Goal: Use online tool/utility: Utilize a website feature to perform a specific function

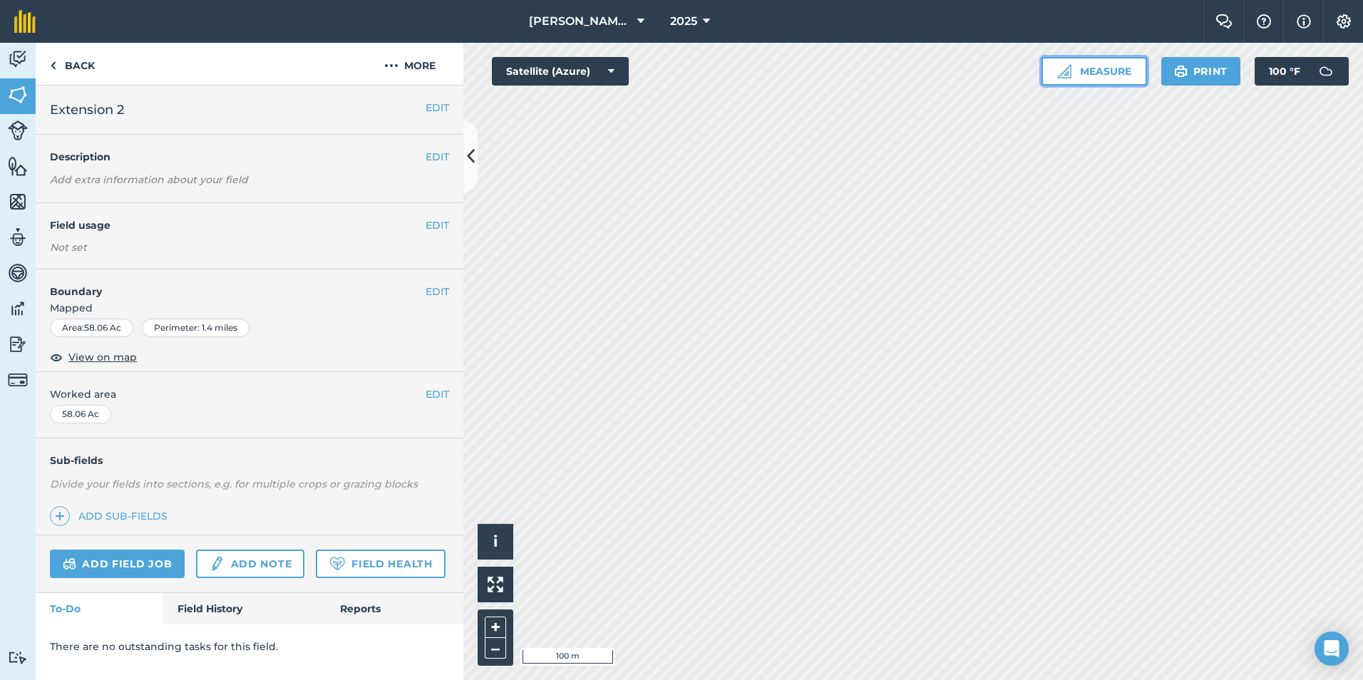
click at [745, 69] on button "Measure" at bounding box center [1095, 71] width 106 height 29
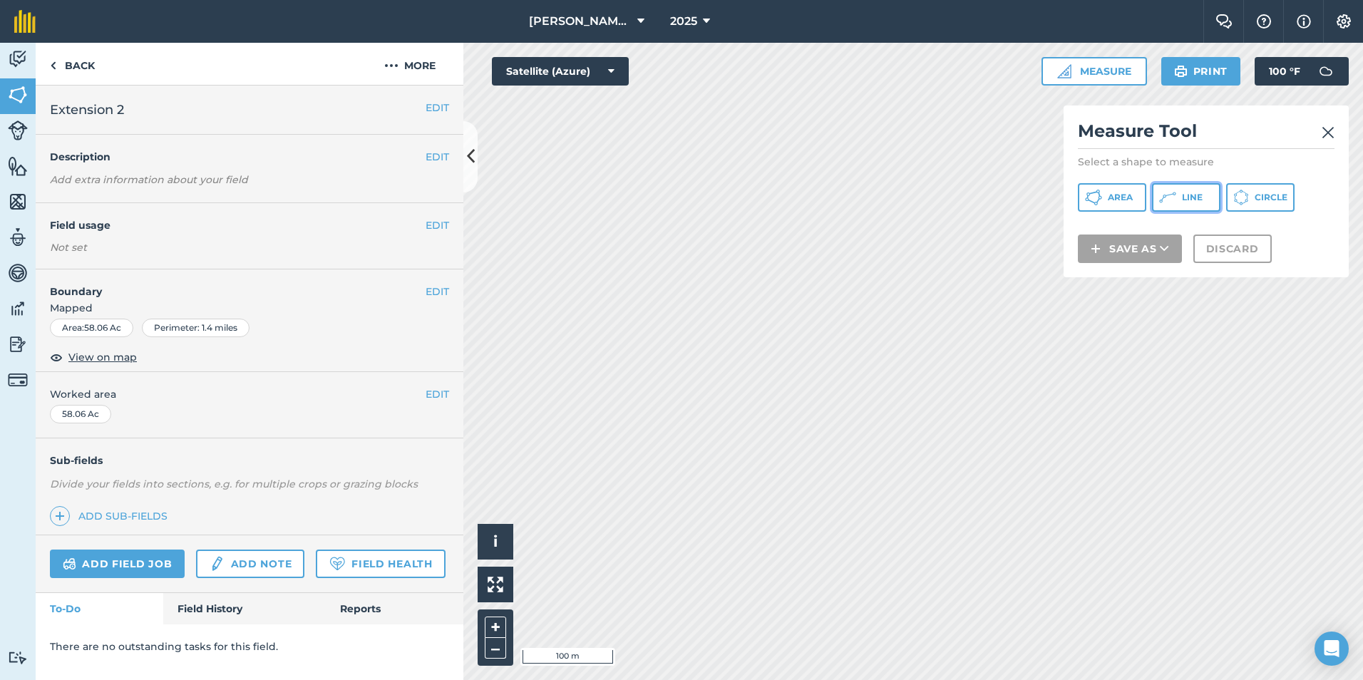
click at [745, 194] on span "Line" at bounding box center [1192, 197] width 21 height 11
click at [492, 590] on img at bounding box center [496, 585] width 16 height 16
click at [498, 581] on img at bounding box center [496, 585] width 16 height 16
click at [745, 135] on h2 "Measure Tool" at bounding box center [1206, 134] width 257 height 29
click at [745, 131] on img at bounding box center [1328, 132] width 13 height 17
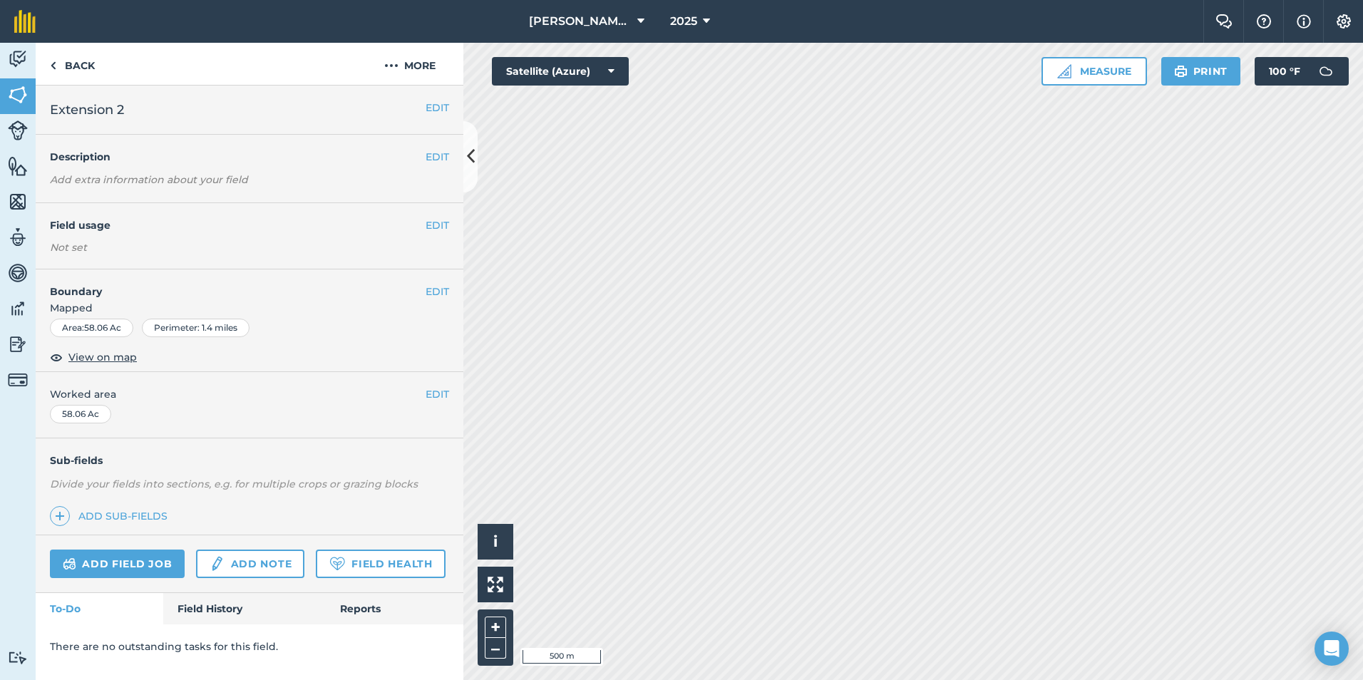
click at [745, 594] on html "Rousseau Farming Company 2025 Farm Chat Help Info Settings Rousseau Farming Com…" at bounding box center [681, 340] width 1363 height 680
click at [745, 69] on button "Measure" at bounding box center [1095, 71] width 106 height 29
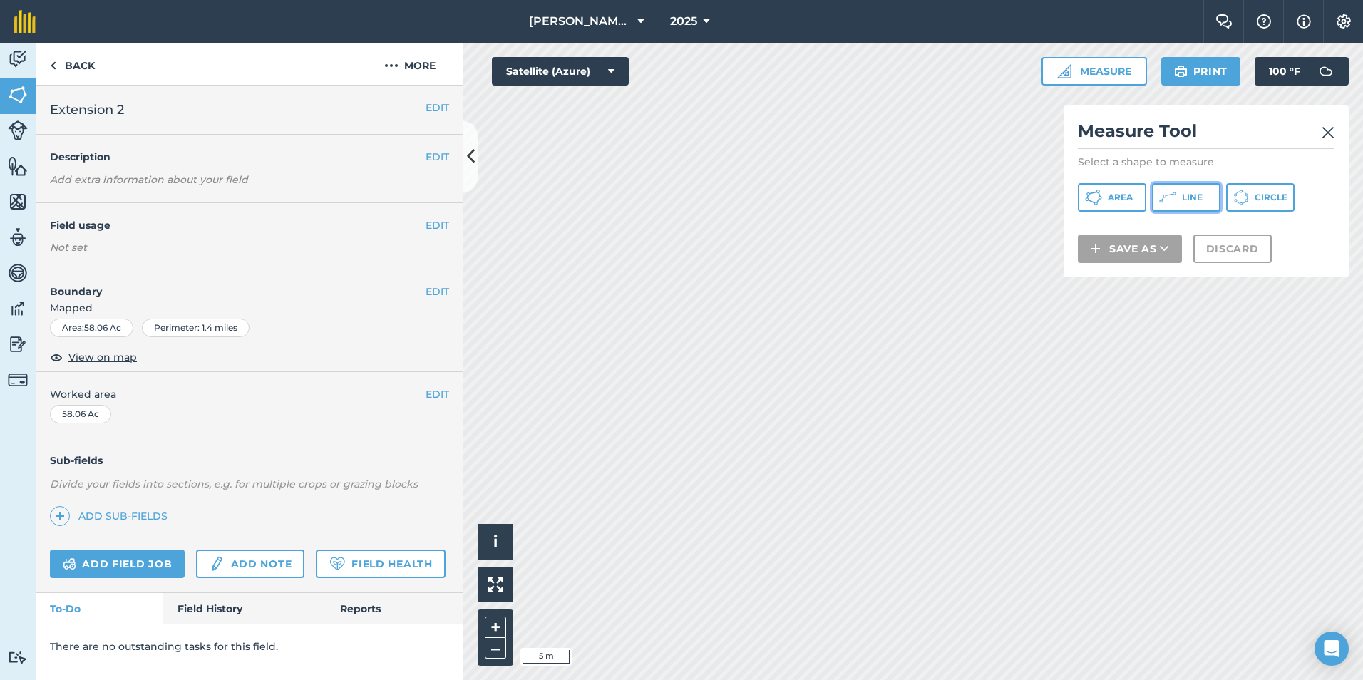
click at [745, 195] on button "Line" at bounding box center [1186, 197] width 68 height 29
click at [745, 135] on img at bounding box center [1328, 132] width 13 height 17
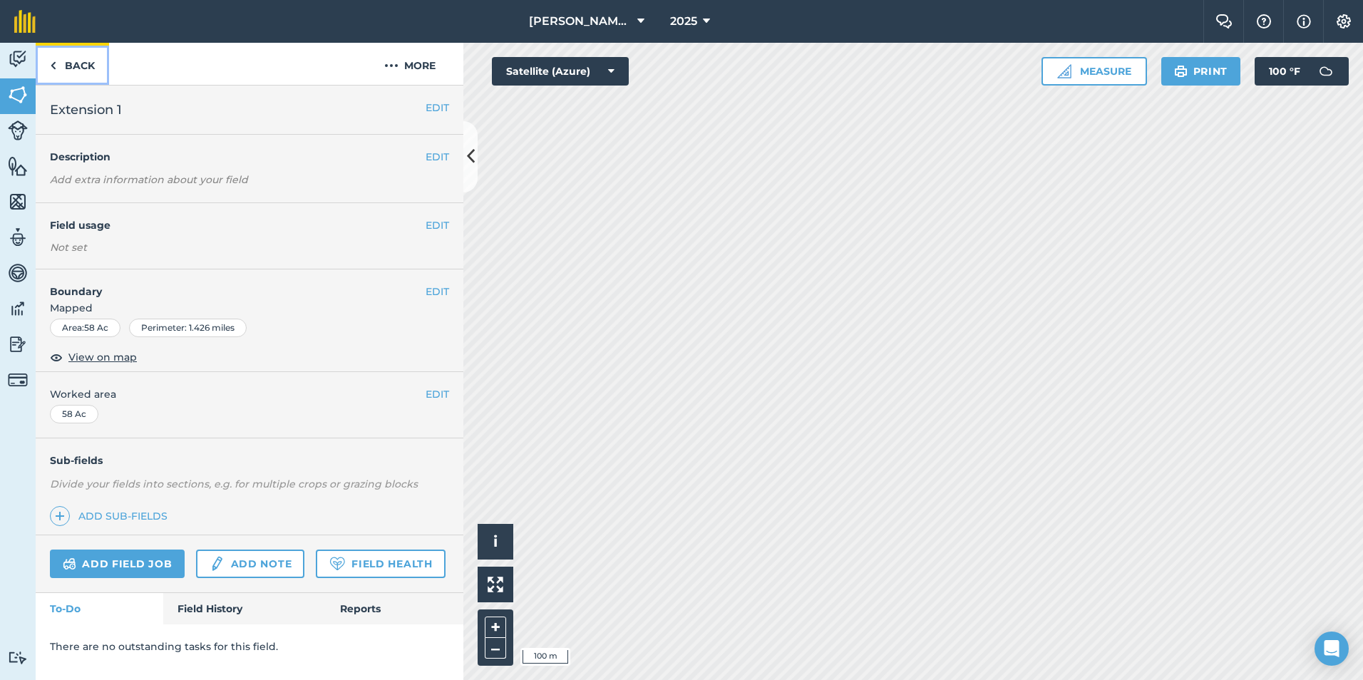
click at [79, 71] on link "Back" at bounding box center [72, 64] width 73 height 42
click at [92, 71] on link "Back" at bounding box center [72, 64] width 73 height 42
click at [745, 68] on button "Measure" at bounding box center [1095, 71] width 106 height 29
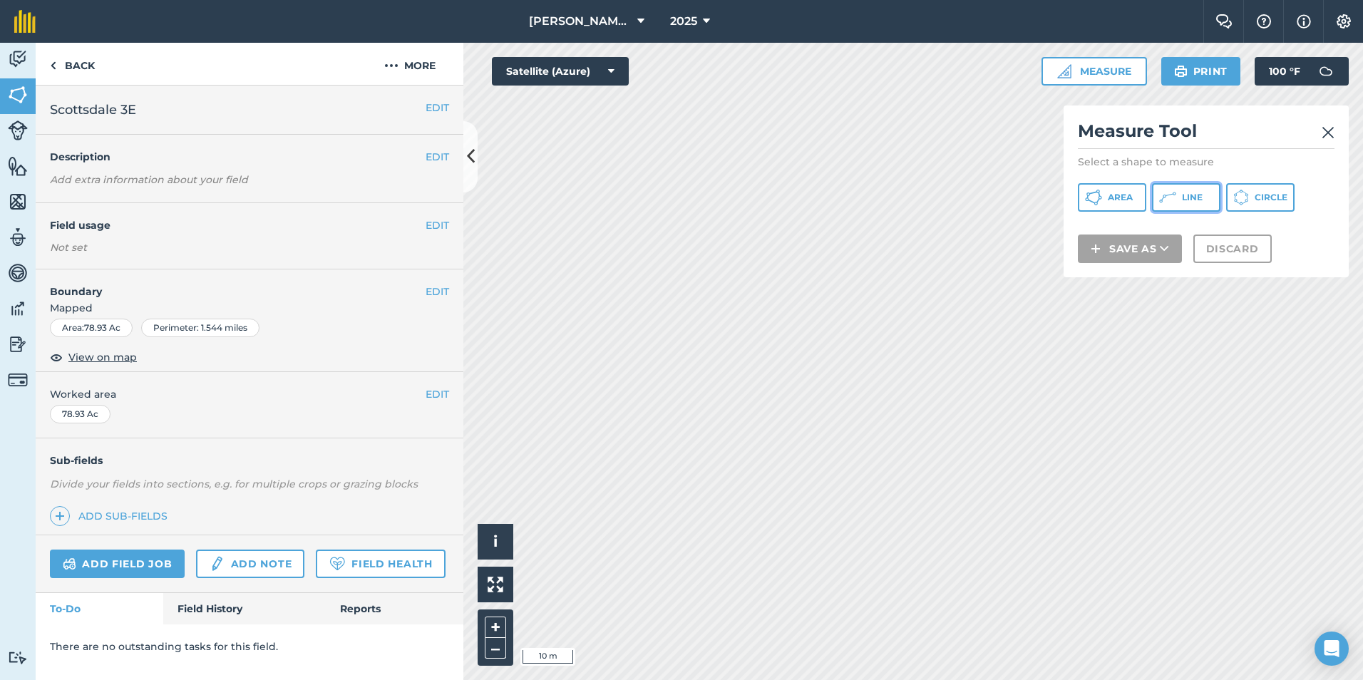
click at [745, 195] on button "Line" at bounding box center [1186, 197] width 68 height 29
click at [745, 132] on img at bounding box center [1328, 132] width 13 height 17
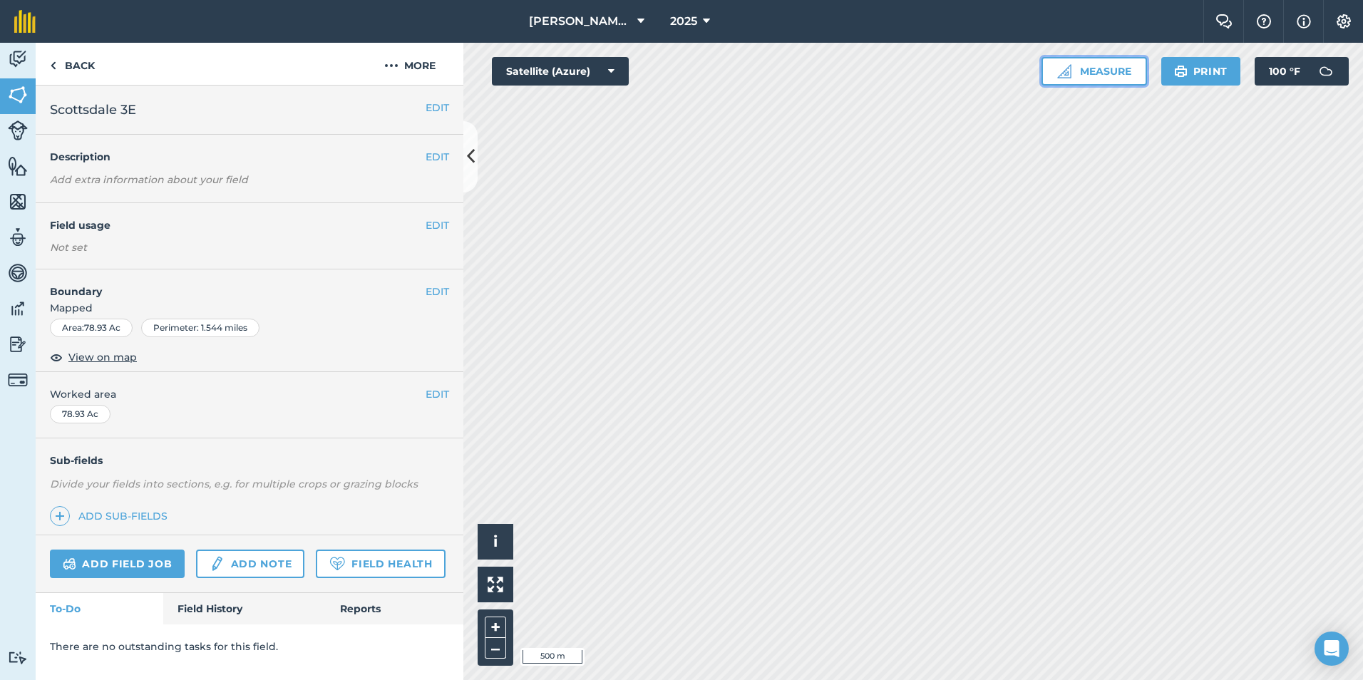
click at [745, 78] on button "Measure" at bounding box center [1095, 71] width 106 height 29
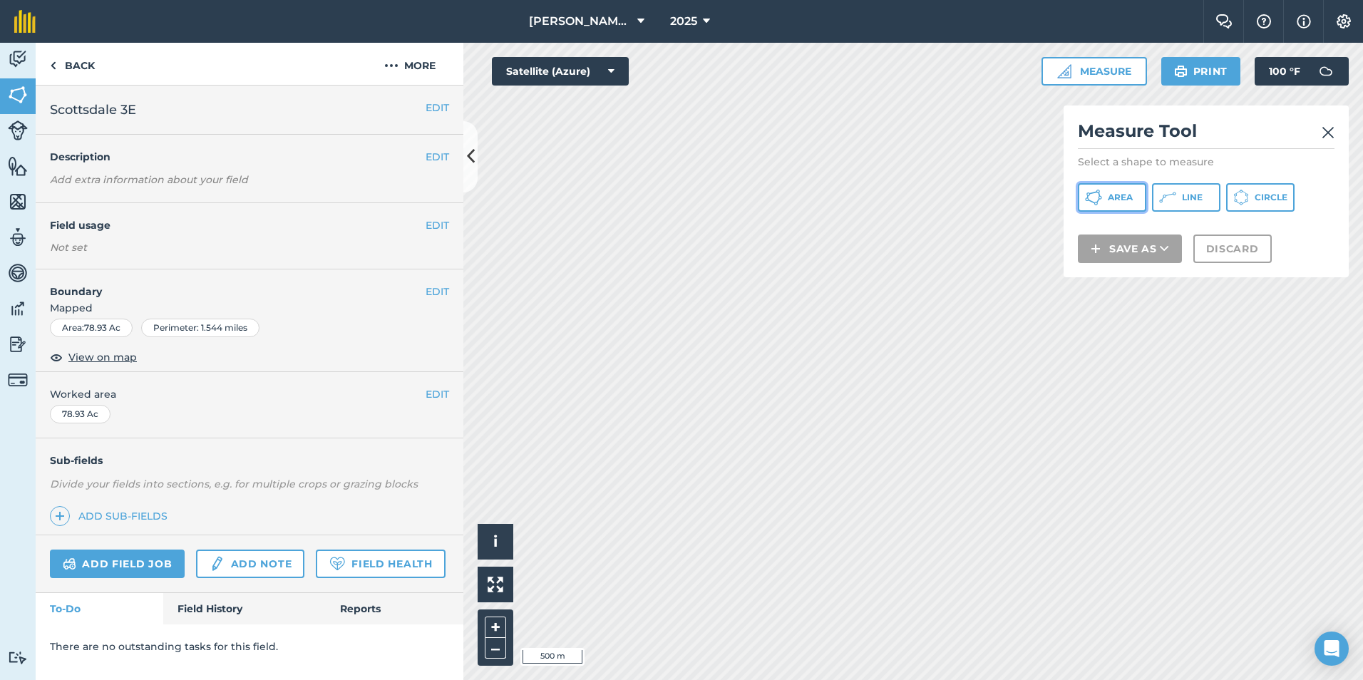
click at [745, 200] on span "Area" at bounding box center [1120, 197] width 25 height 11
click at [745, 134] on img at bounding box center [1328, 132] width 13 height 17
